Goal: Task Accomplishment & Management: Use online tool/utility

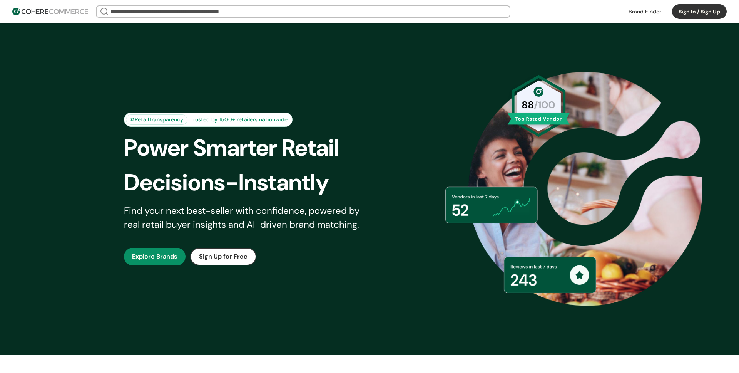
click at [686, 13] on button "Sign In / Sign Up" at bounding box center [699, 11] width 55 height 15
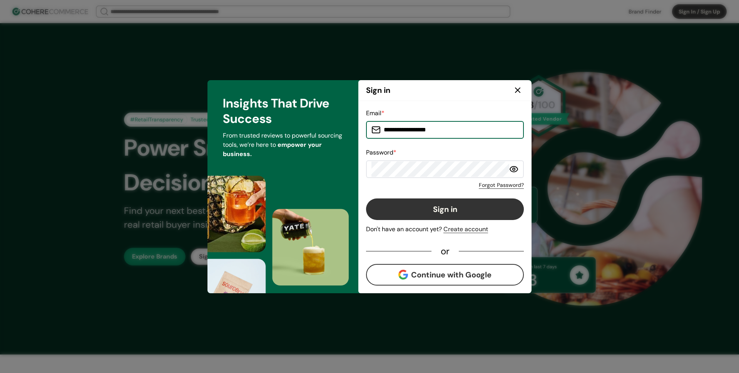
type input "**********"
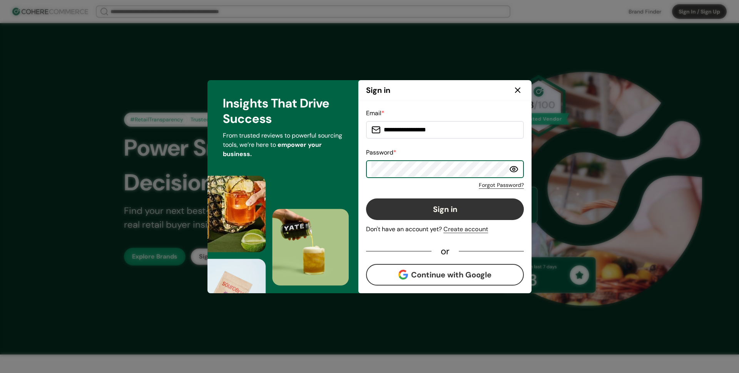
click at [395, 214] on button "Sign in" at bounding box center [445, 209] width 158 height 22
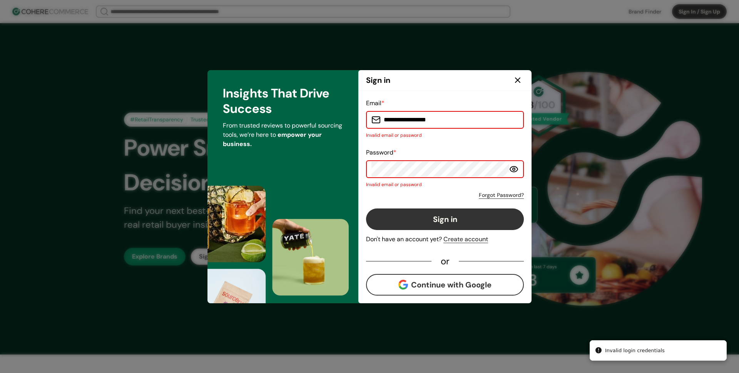
click at [432, 122] on input "**********" at bounding box center [450, 119] width 138 height 15
click at [451, 120] on input "**********" at bounding box center [450, 119] width 138 height 15
click at [383, 120] on input "**********" at bounding box center [450, 119] width 138 height 15
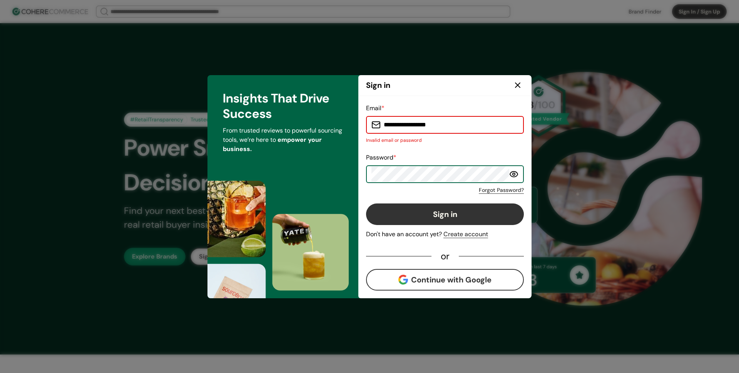
click at [397, 223] on button "Sign in" at bounding box center [445, 214] width 158 height 22
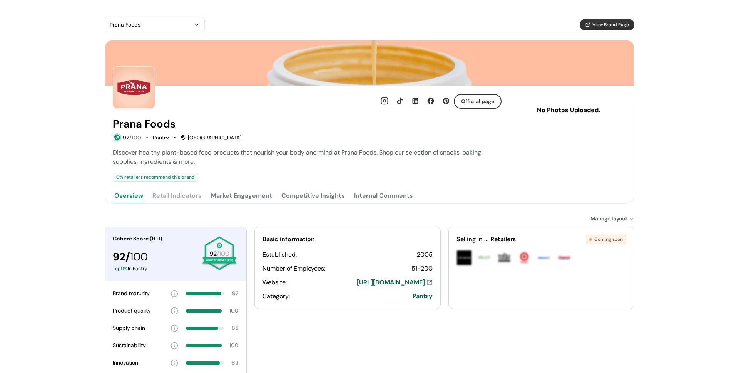
scroll to position [66, 0]
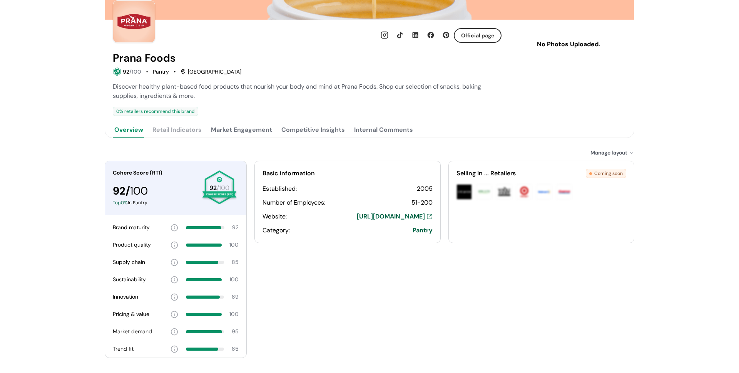
click at [255, 130] on button "Market Engagement" at bounding box center [241, 129] width 64 height 15
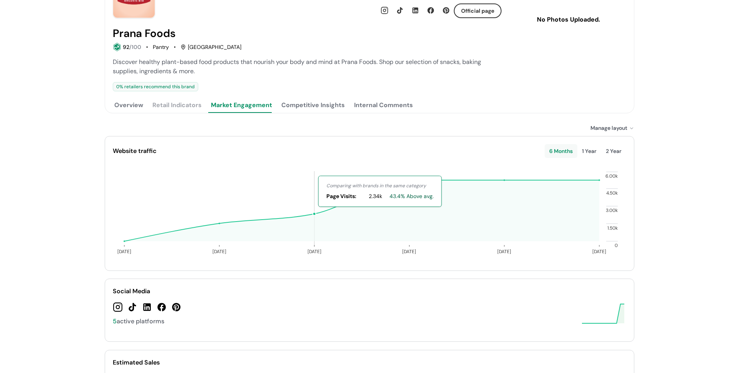
scroll to position [43, 0]
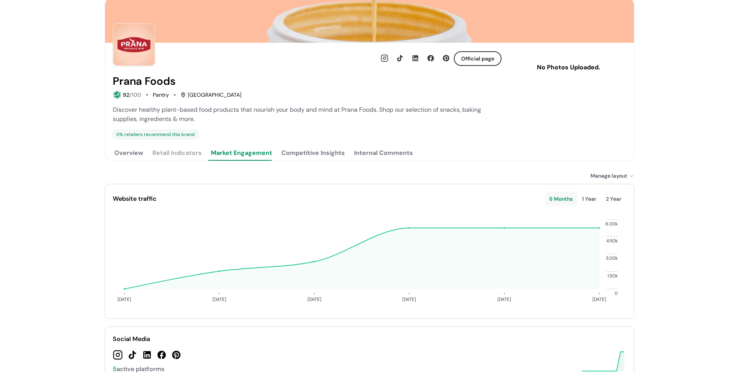
click at [308, 153] on button "Competitive Insights" at bounding box center [313, 152] width 67 height 15
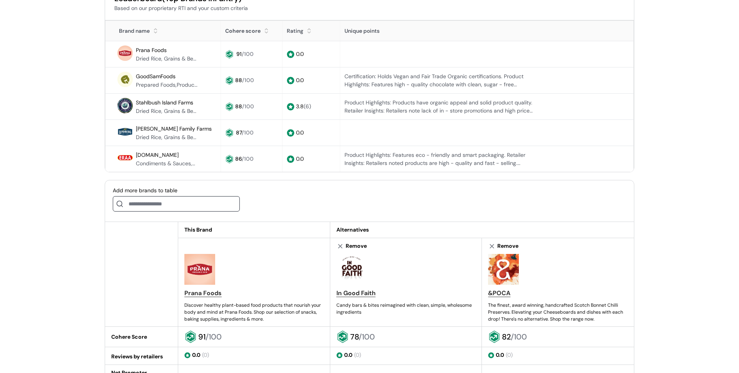
scroll to position [0, 0]
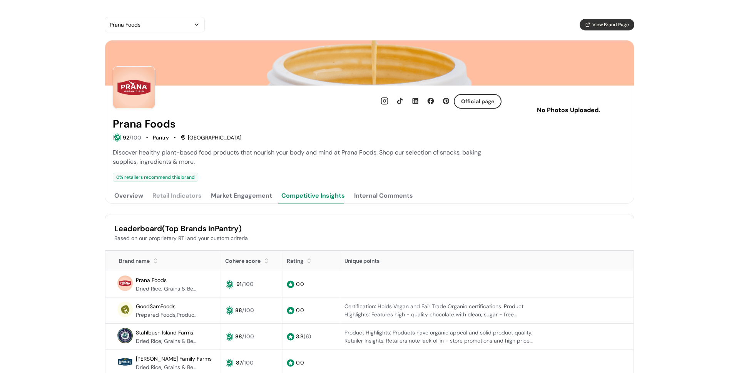
click at [379, 189] on Comments "Internal Comments" at bounding box center [384, 195] width 62 height 15
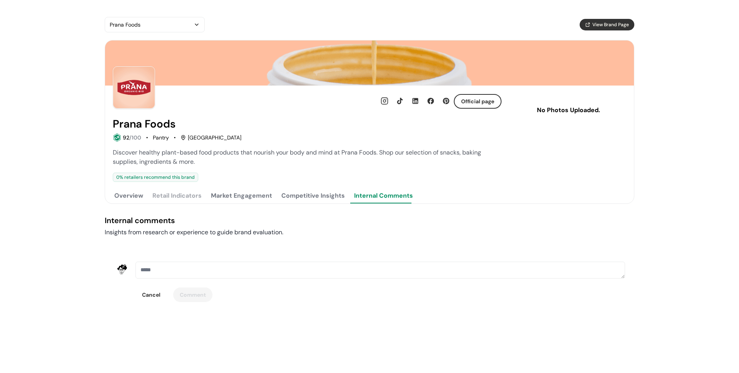
click at [132, 193] on button "Overview" at bounding box center [129, 195] width 32 height 15
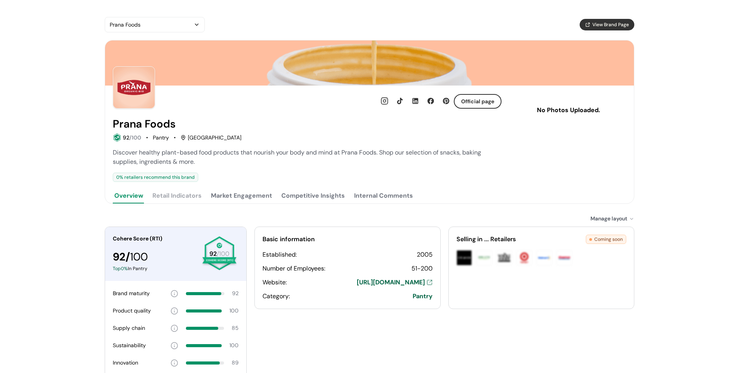
click at [150, 29] on button "Prana Foods" at bounding box center [155, 24] width 100 height 15
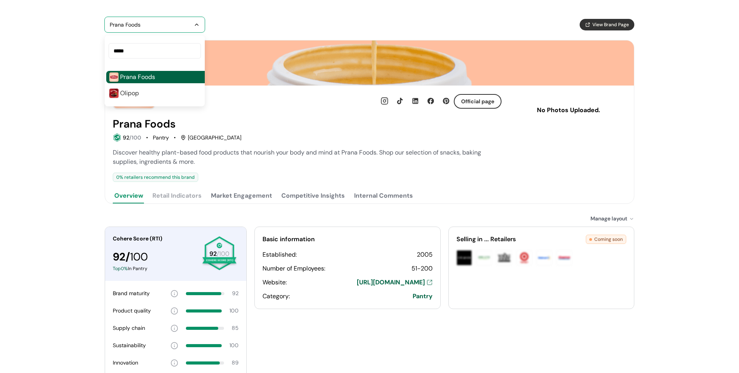
type input "*****"
click at [162, 95] on div "Olipop" at bounding box center [163, 93] width 115 height 12
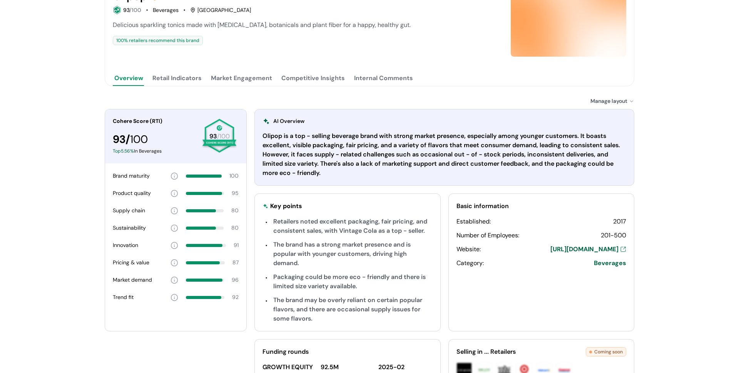
scroll to position [75, 0]
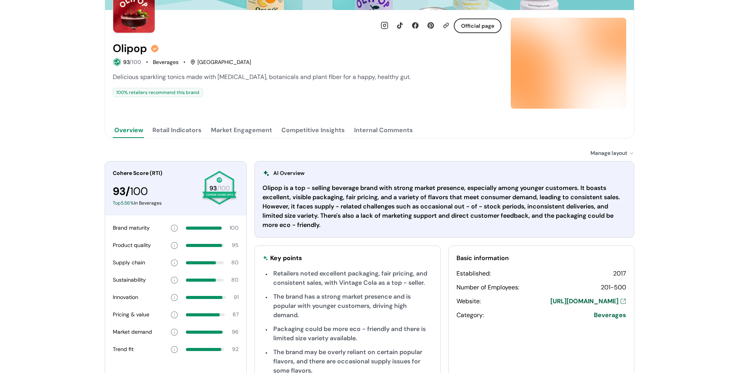
click at [194, 129] on button "Retail Indicators" at bounding box center [177, 129] width 52 height 15
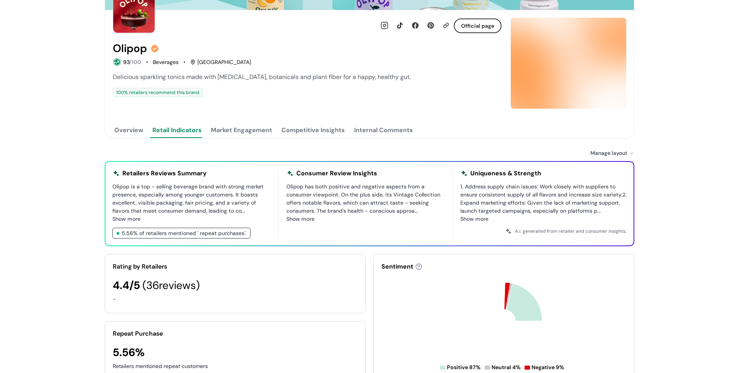
click at [246, 132] on button "Market Engagement" at bounding box center [241, 129] width 64 height 15
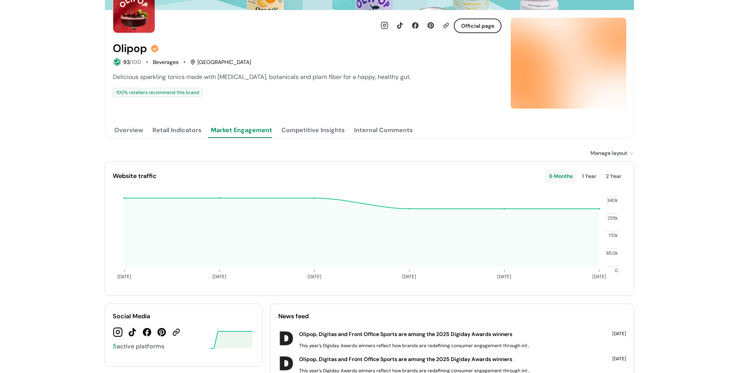
scroll to position [20, 0]
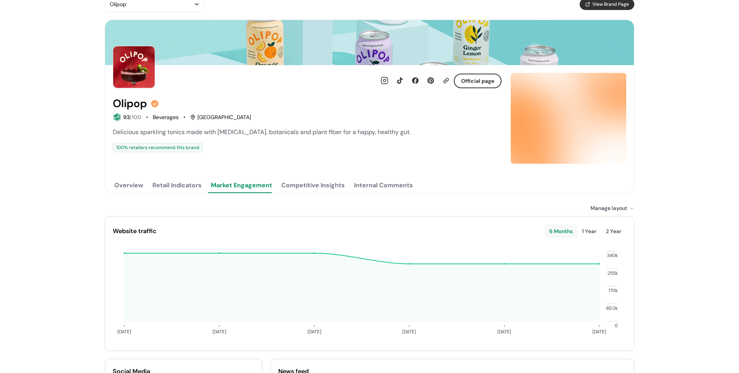
click at [326, 187] on button "Competitive Insights" at bounding box center [313, 184] width 67 height 15
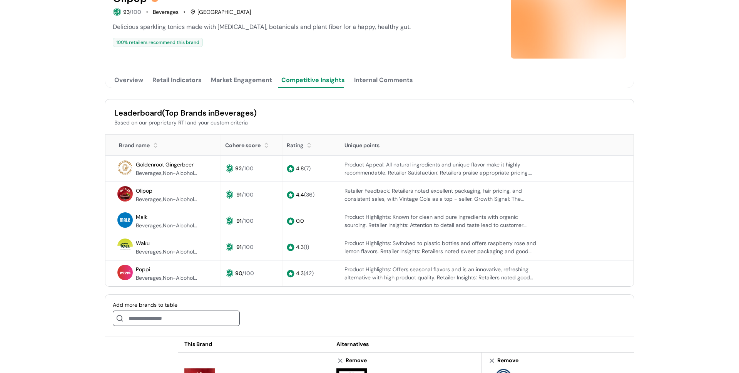
scroll to position [165, 0]
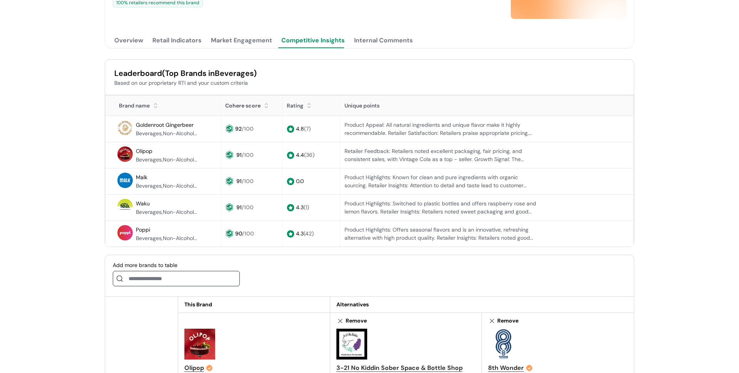
click at [373, 38] on div "Internal Comments" at bounding box center [383, 40] width 59 height 9
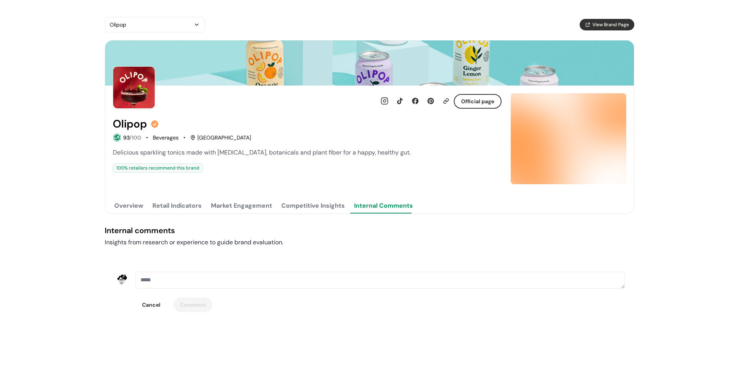
scroll to position [0, 0]
click at [238, 208] on button "Market Engagement" at bounding box center [241, 205] width 64 height 15
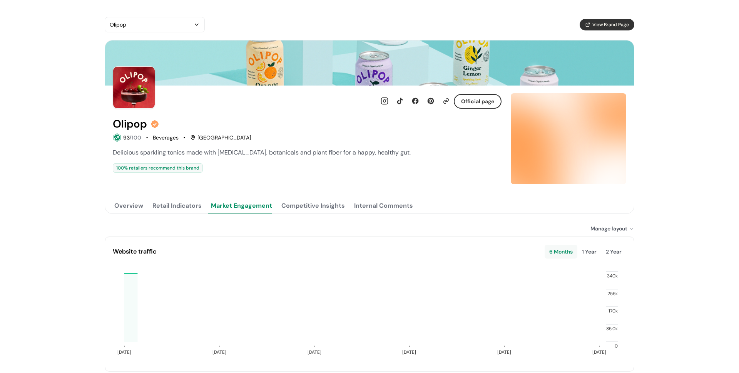
click at [184, 212] on button "Retail Indicators" at bounding box center [177, 205] width 52 height 15
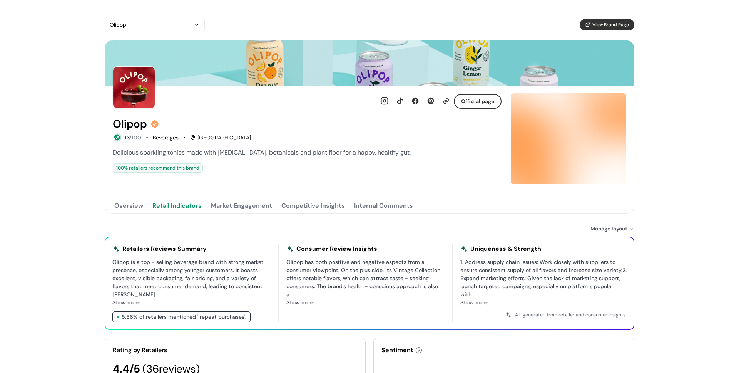
click at [123, 213] on button "Overview" at bounding box center [129, 205] width 32 height 15
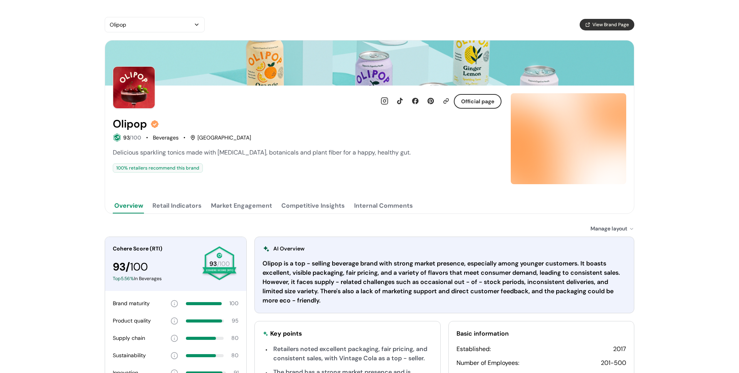
click at [300, 207] on button "Competitive Insights" at bounding box center [313, 205] width 67 height 15
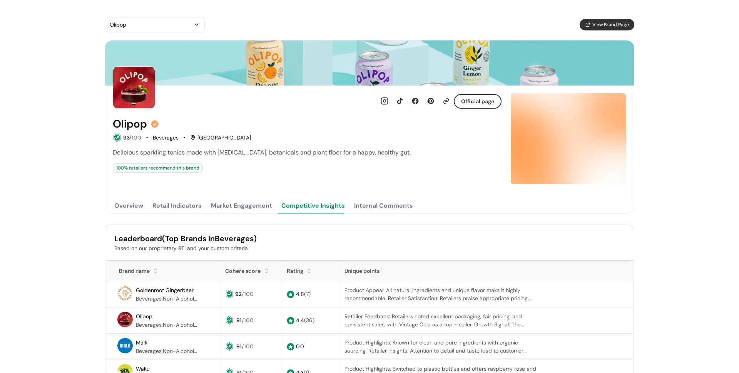
click at [369, 205] on div "Internal Comments" at bounding box center [383, 205] width 59 height 9
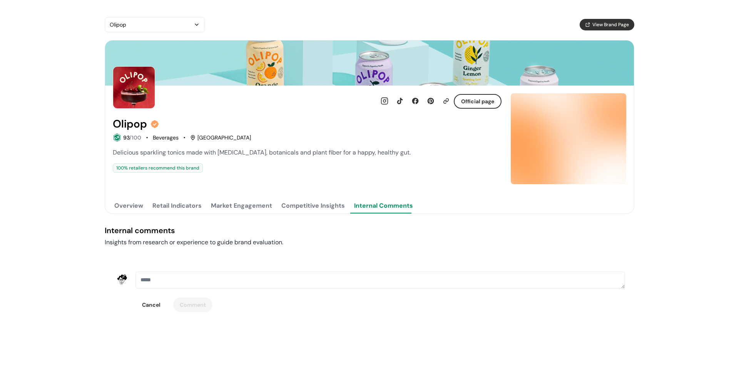
click at [116, 281] on img at bounding box center [121, 278] width 15 height 15
click at [119, 280] on img at bounding box center [121, 278] width 15 height 15
click at [160, 27] on div "Olipop" at bounding box center [151, 24] width 82 height 9
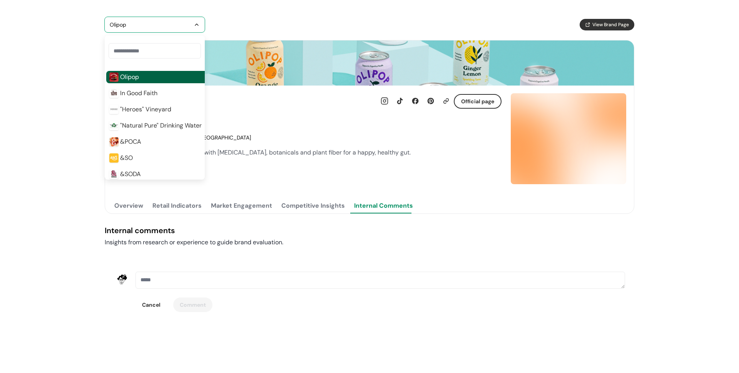
click at [152, 144] on div "&POCA" at bounding box center [163, 142] width 115 height 12
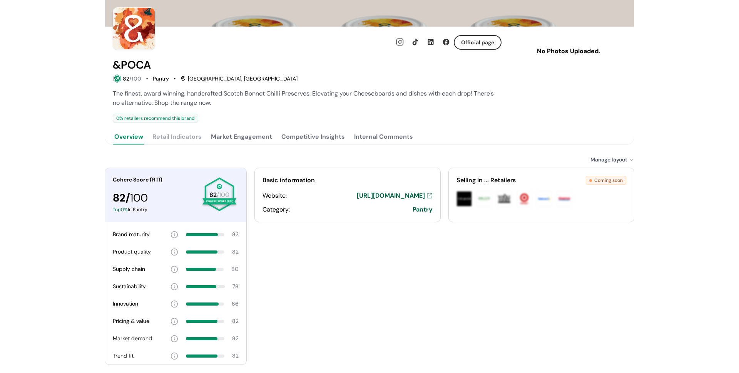
scroll to position [97, 0]
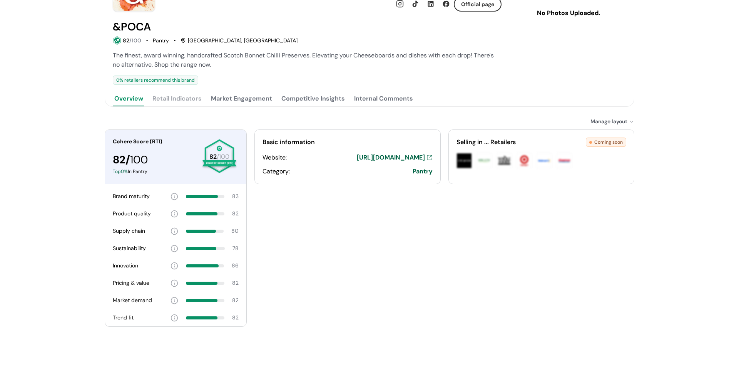
click at [232, 101] on button "Market Engagement" at bounding box center [241, 98] width 64 height 15
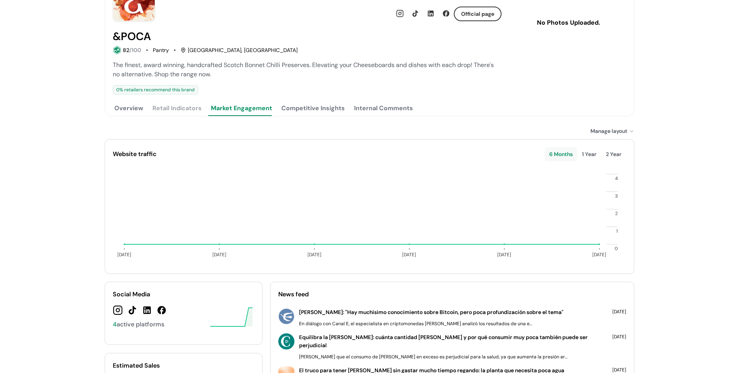
scroll to position [154, 0]
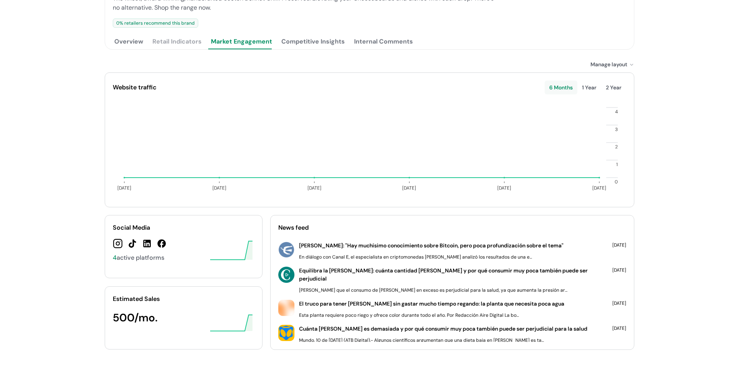
click at [303, 45] on button "Competitive Insights" at bounding box center [313, 41] width 67 height 15
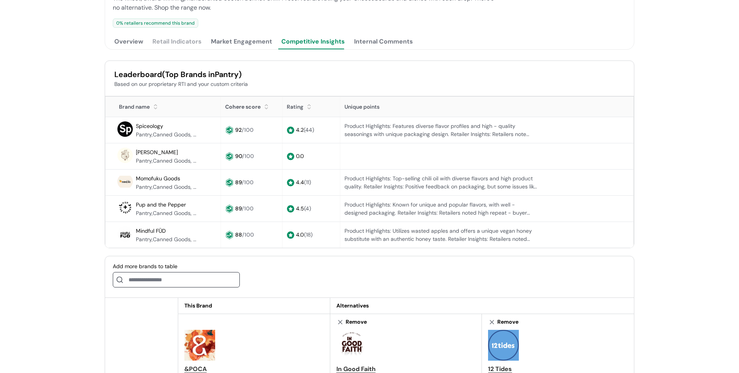
click at [382, 45] on div "Internal Comments" at bounding box center [383, 41] width 59 height 9
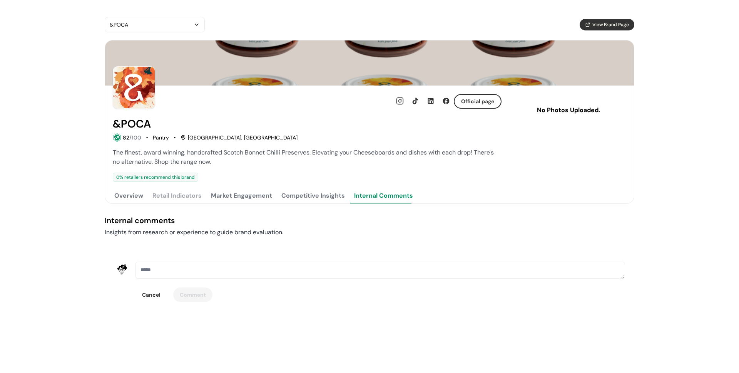
click at [138, 193] on button "Overview" at bounding box center [129, 195] width 32 height 15
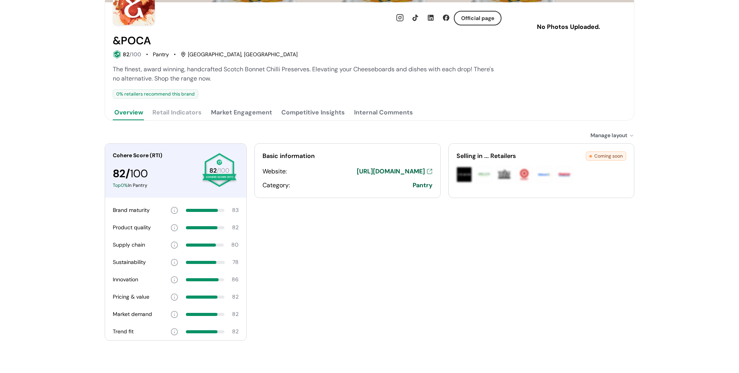
scroll to position [97, 0]
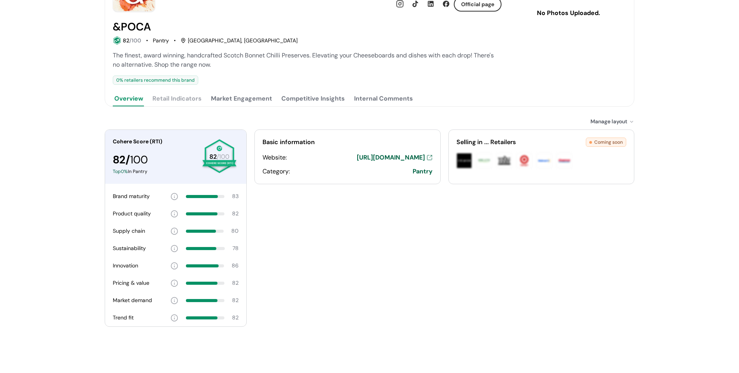
click at [271, 226] on div "Cohere Score (RTI) 82 / 100 Top 0 % In Pantry 82 /100 Brand maturity 83 Product…" at bounding box center [370, 239] width 530 height 220
